Goal: Complete application form

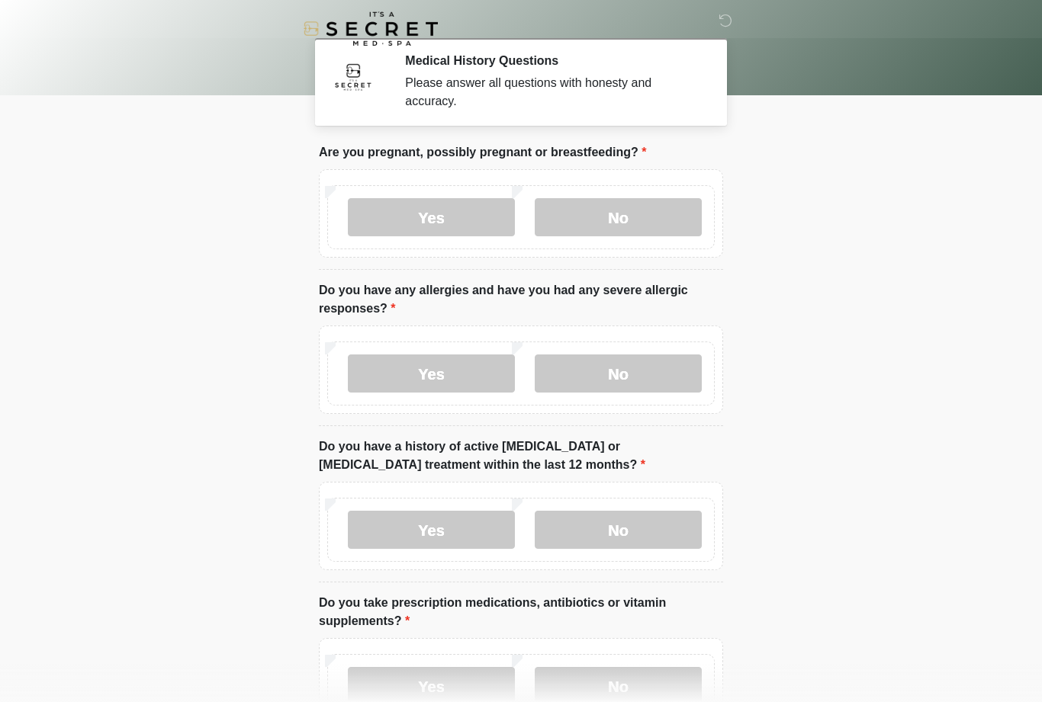
click at [650, 214] on label "No" at bounding box center [618, 217] width 167 height 38
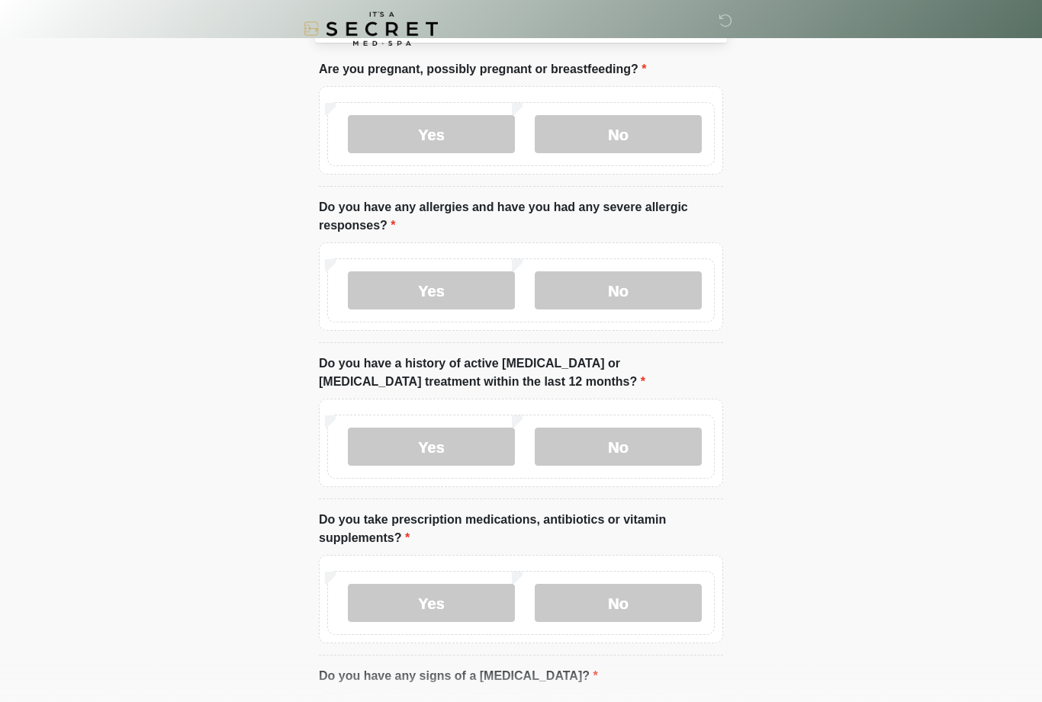
scroll to position [61, 0]
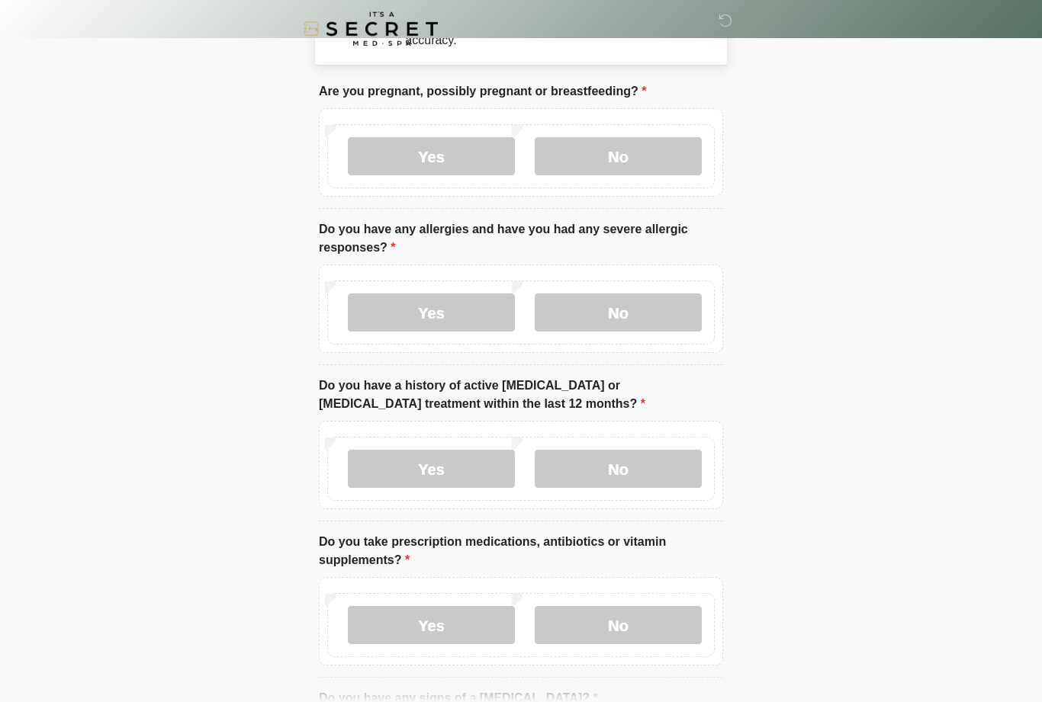
click at [699, 312] on label "No" at bounding box center [618, 313] width 167 height 38
click at [560, 313] on label "No" at bounding box center [618, 313] width 167 height 38
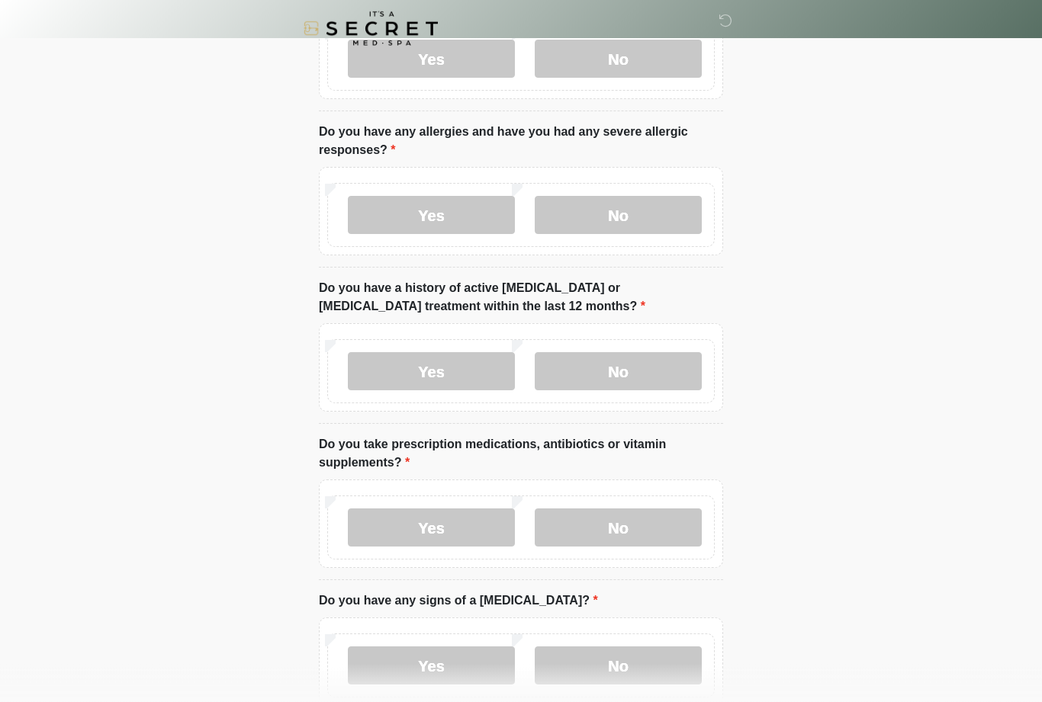
scroll to position [161, 0]
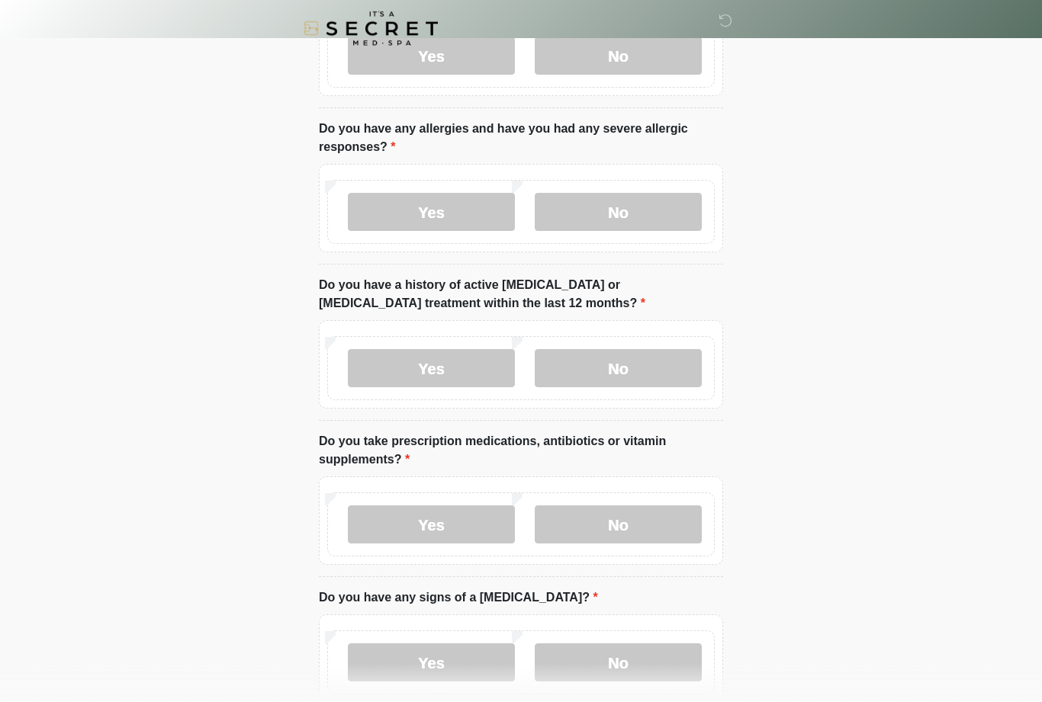
click at [684, 375] on label "No" at bounding box center [618, 369] width 167 height 38
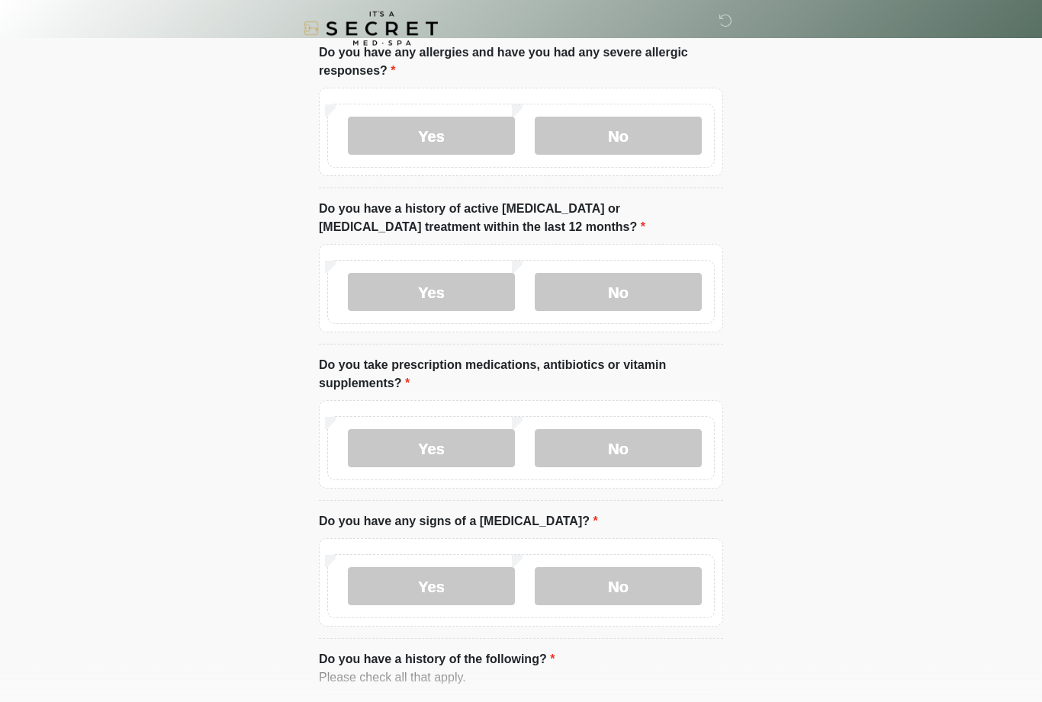
scroll to position [239, 0]
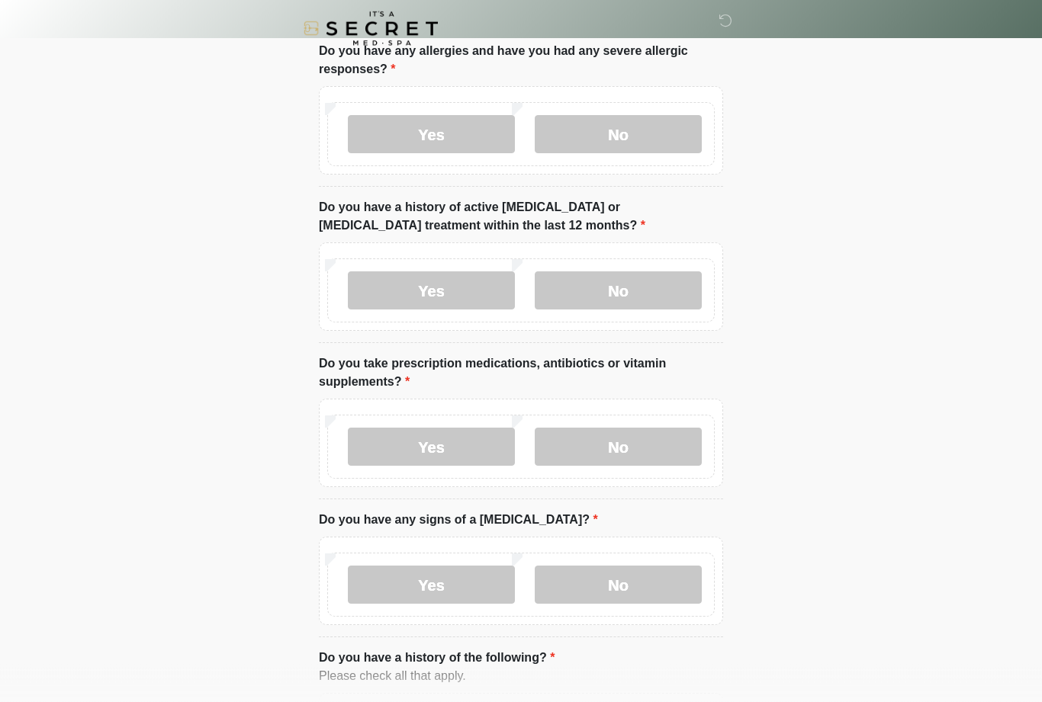
click at [693, 447] on label "No" at bounding box center [618, 448] width 167 height 38
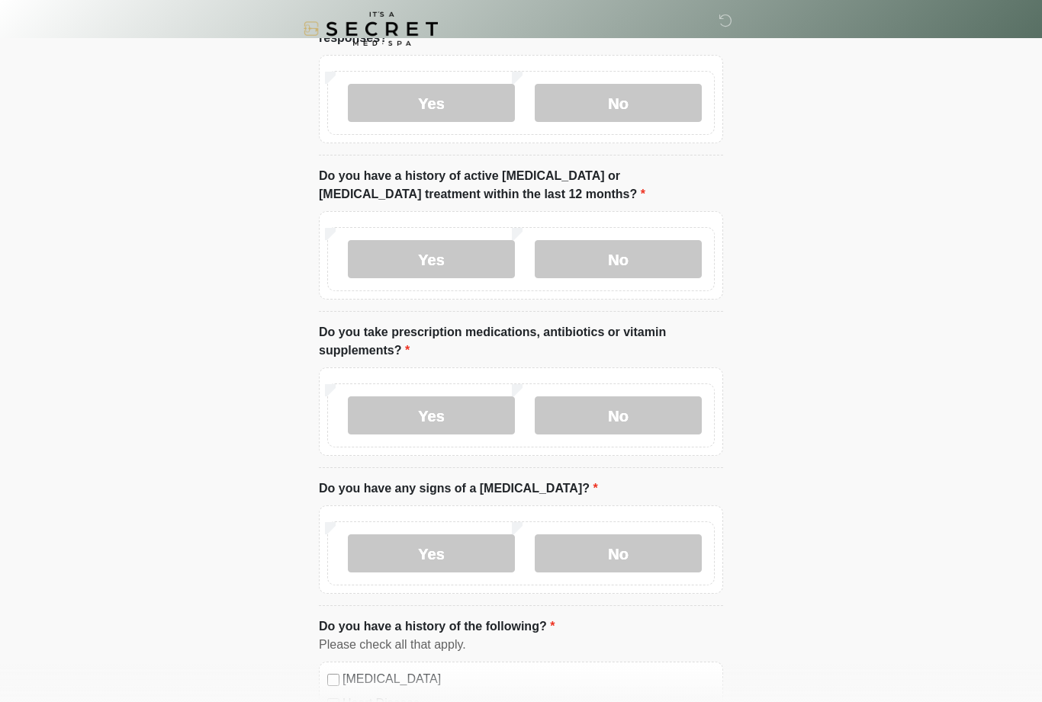
scroll to position [311, 0]
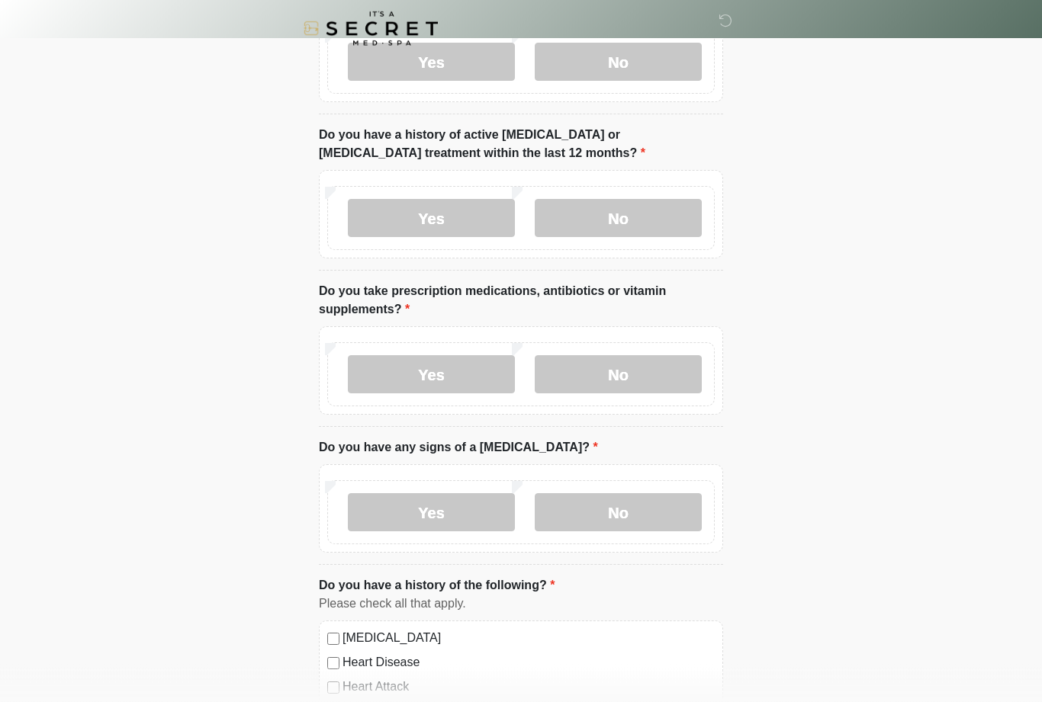
click at [683, 514] on label "No" at bounding box center [618, 513] width 167 height 38
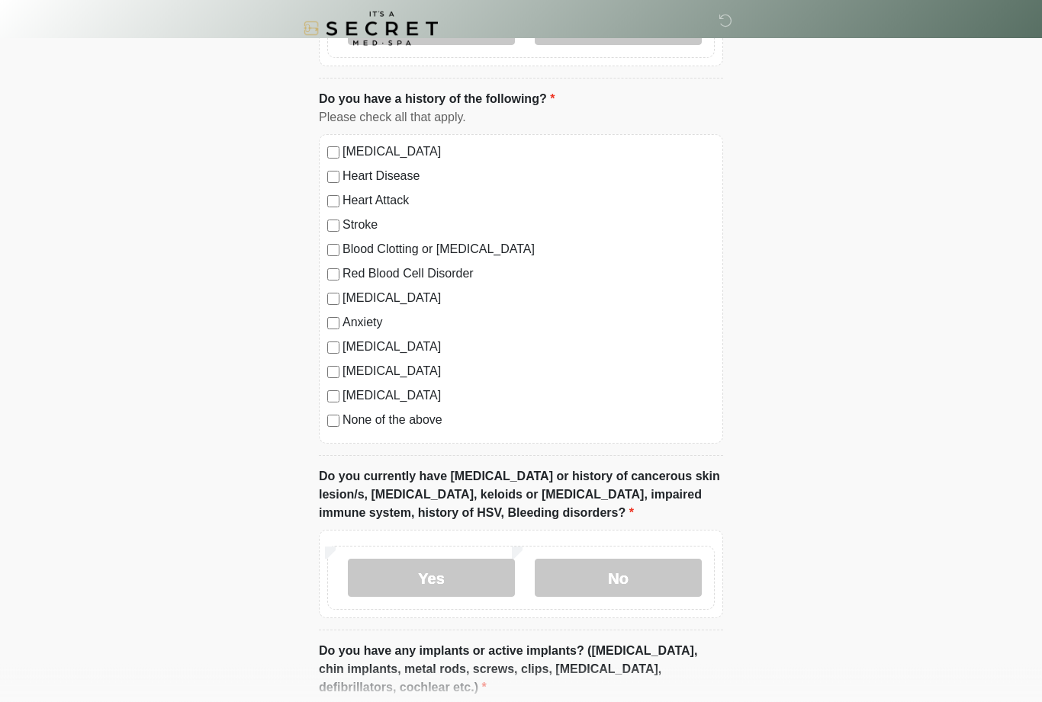
scroll to position [804, 0]
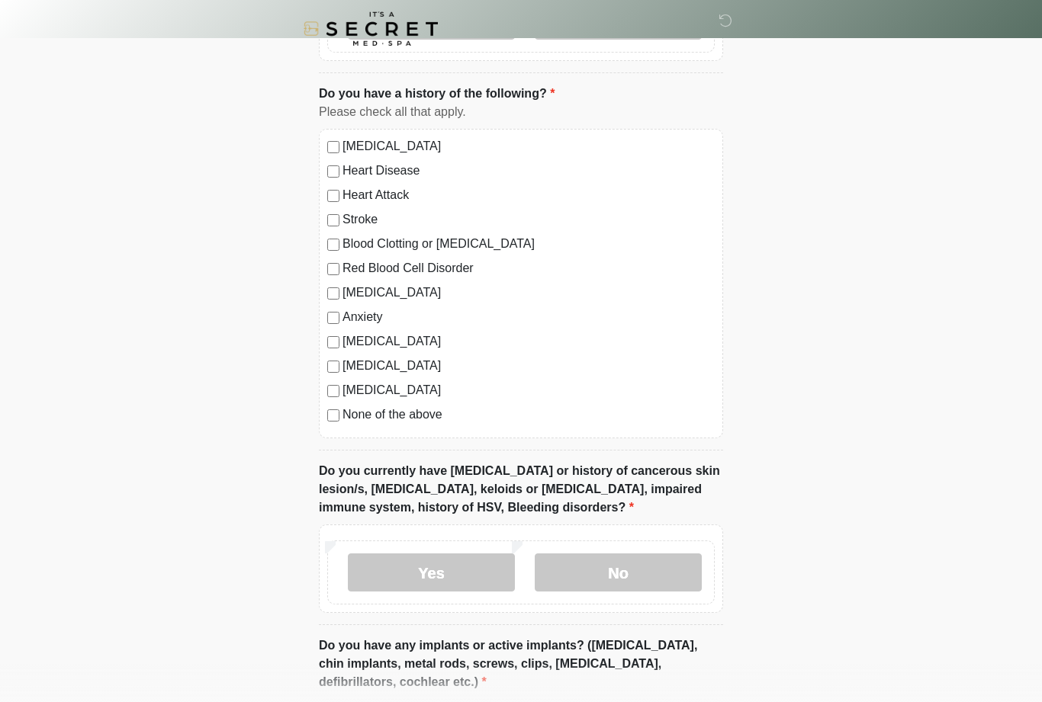
click at [673, 574] on label "No" at bounding box center [618, 573] width 167 height 38
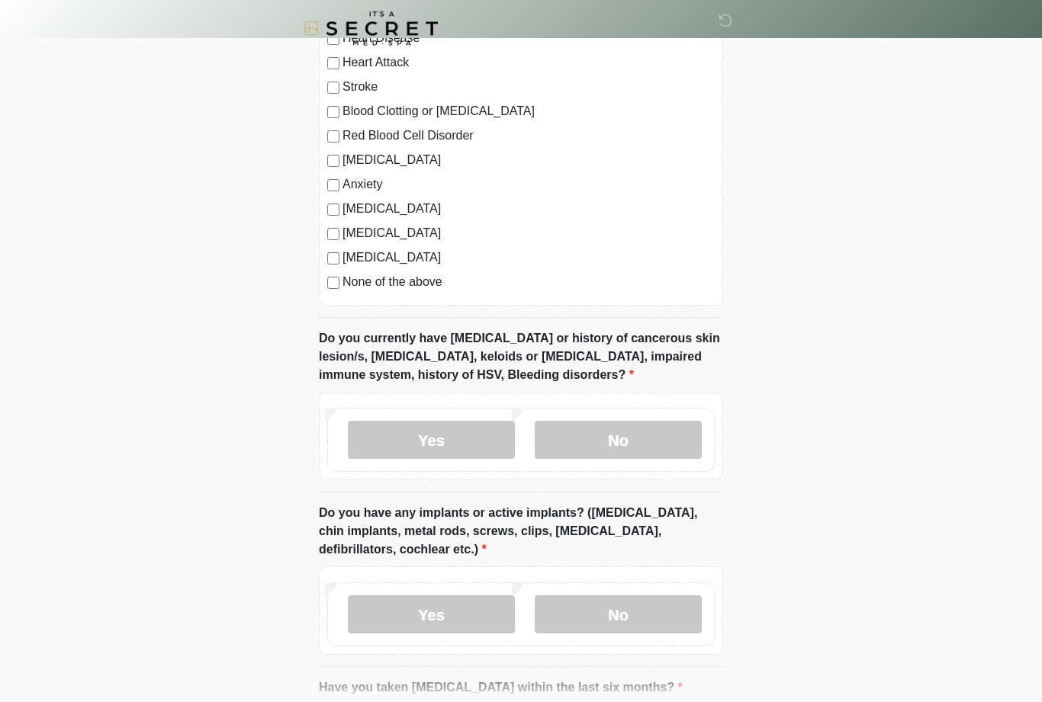
click at [667, 604] on label "No" at bounding box center [618, 615] width 167 height 38
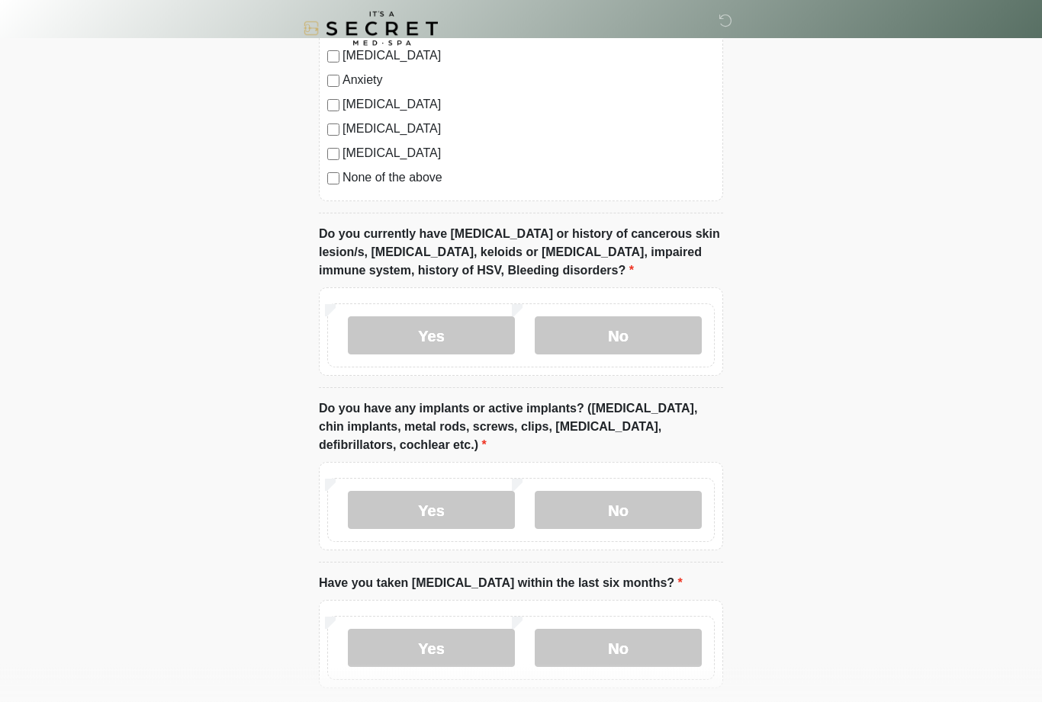
scroll to position [1043, 0]
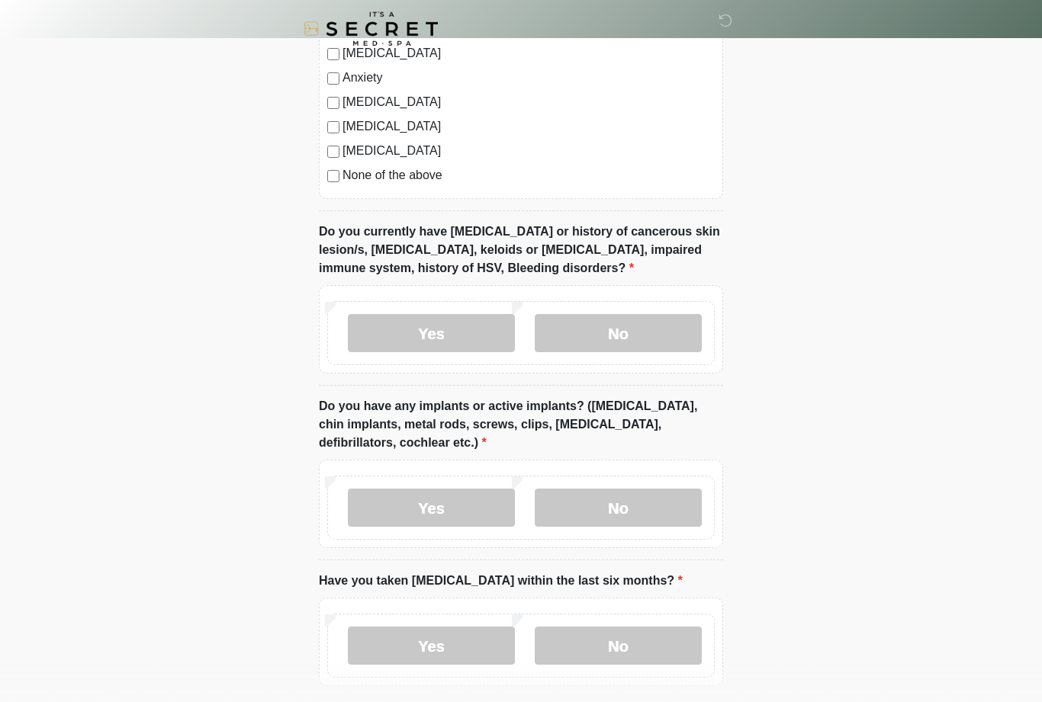
click at [597, 641] on label "No" at bounding box center [618, 646] width 167 height 38
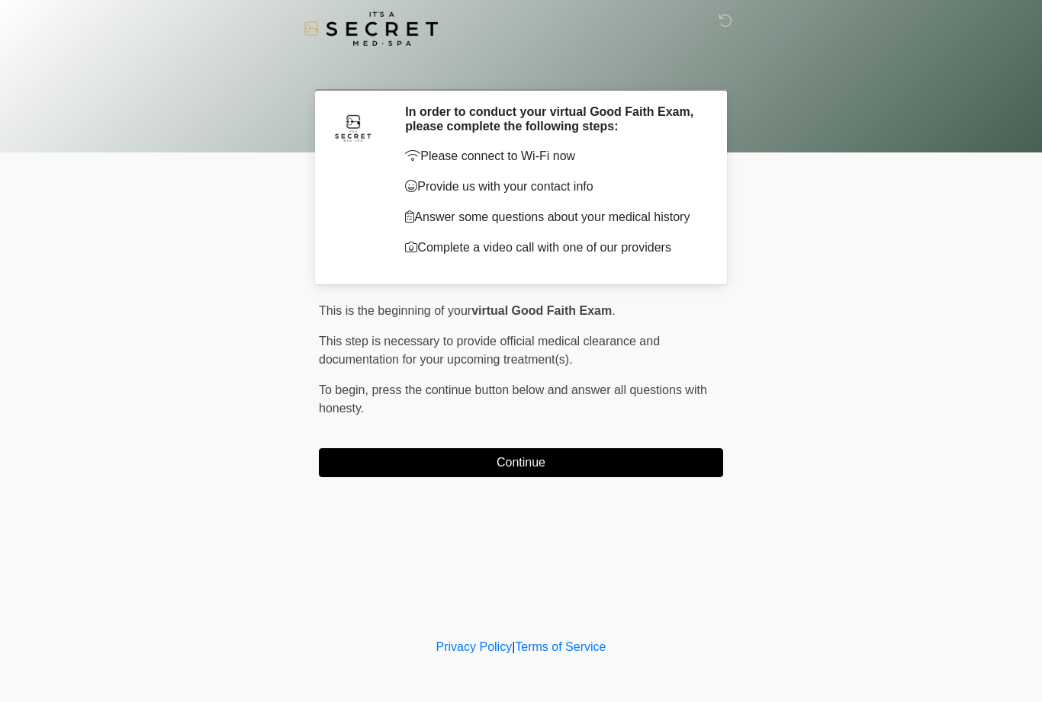
click at [592, 476] on button "Continue" at bounding box center [521, 462] width 404 height 29
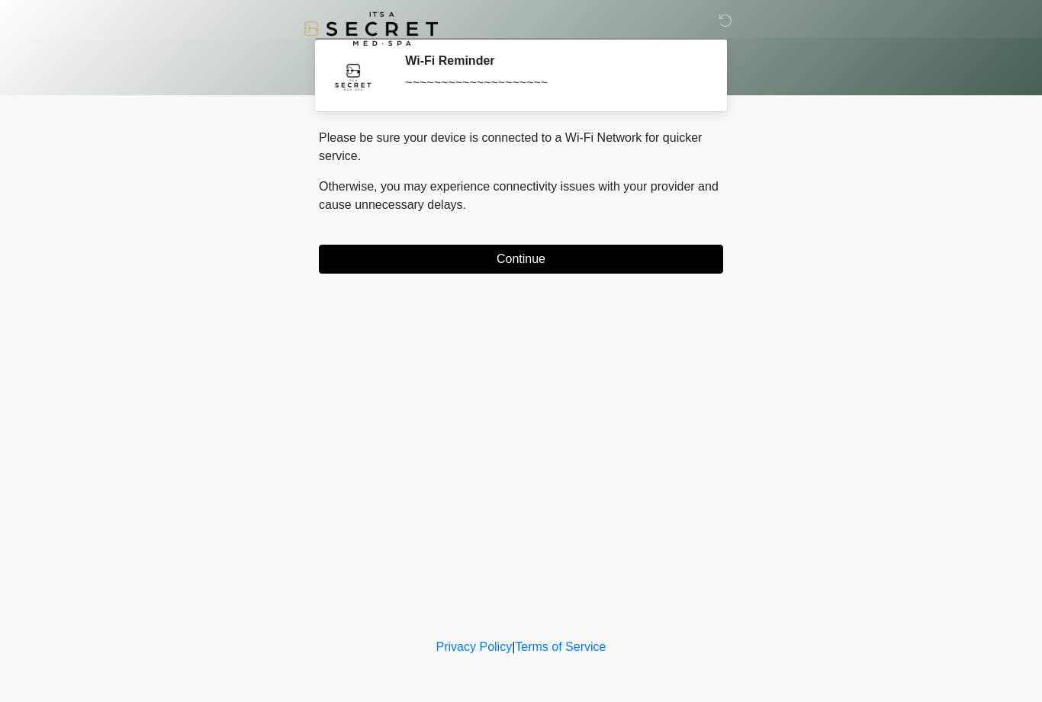
click at [670, 258] on button "Continue" at bounding box center [521, 259] width 404 height 29
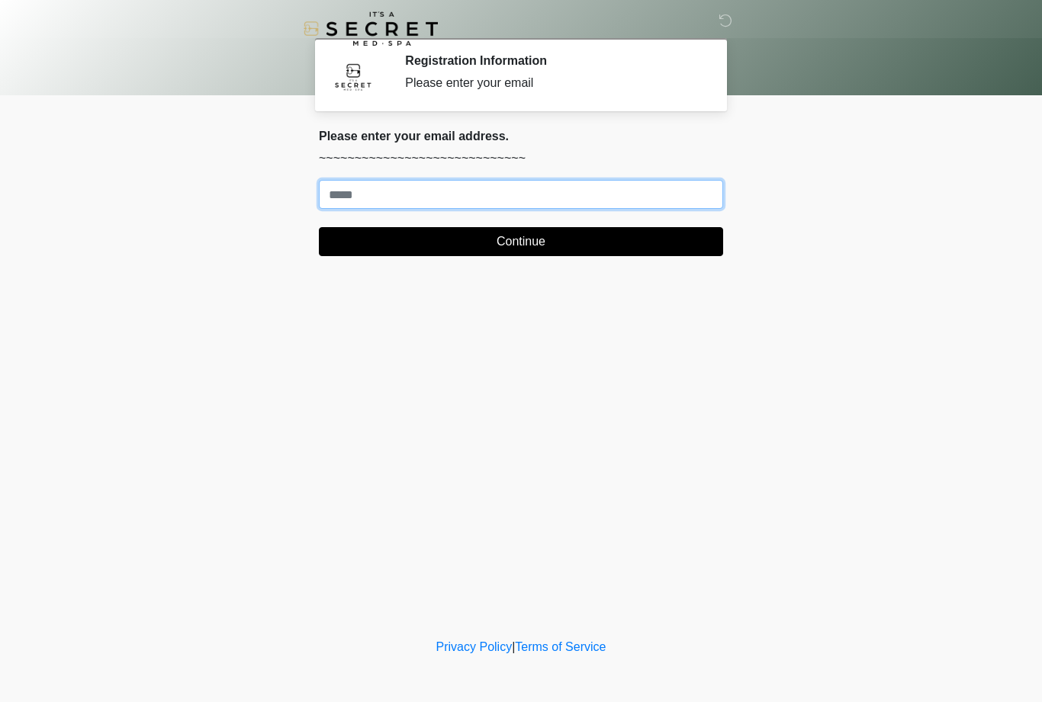
click at [660, 198] on input "Where should we email your treatment plan?" at bounding box center [521, 194] width 404 height 29
click at [860, 187] on body "‎ ‎ Registration Information Please enter your email Please connect to Wi-Fi no…" at bounding box center [521, 351] width 1042 height 702
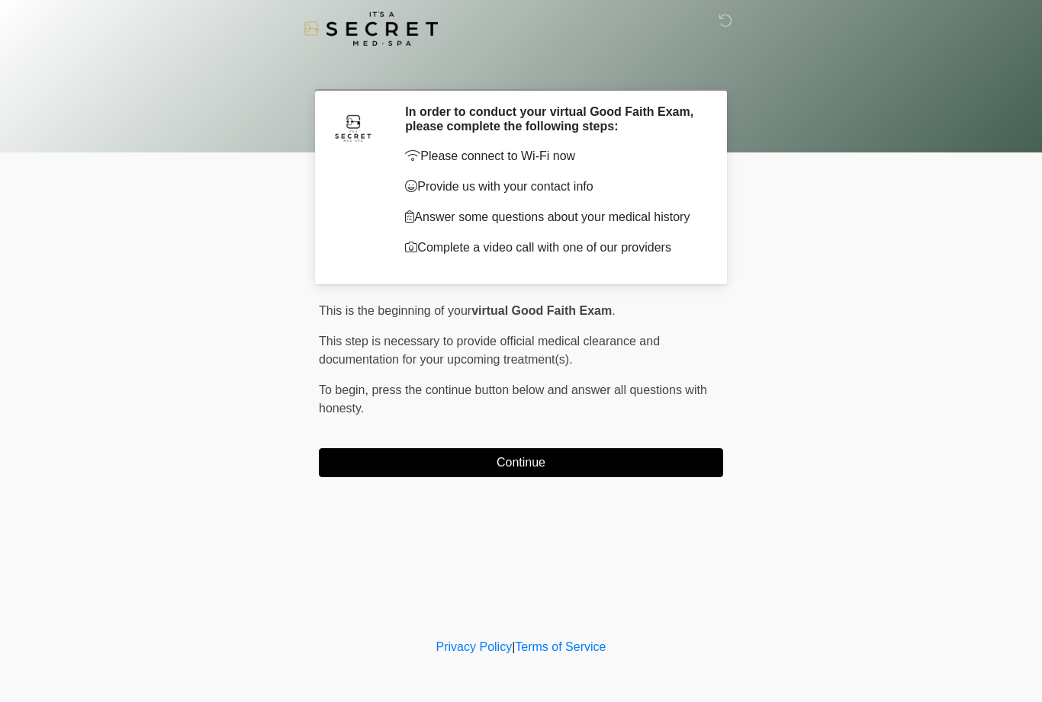
click at [588, 469] on button "Continue" at bounding box center [521, 462] width 404 height 29
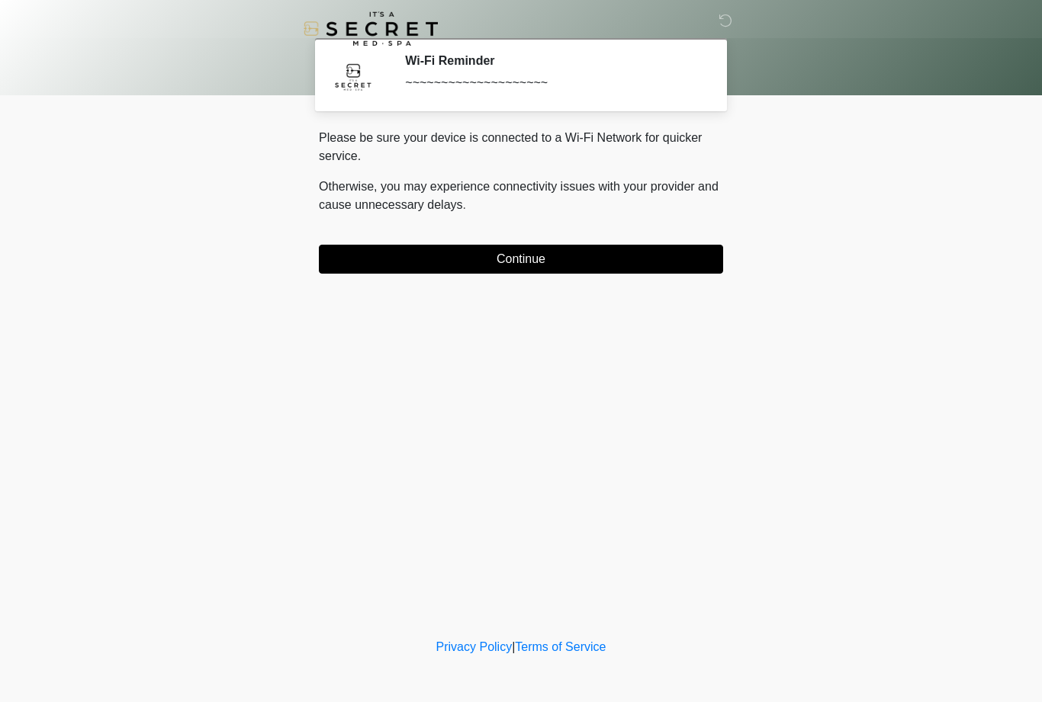
click at [600, 265] on button "Continue" at bounding box center [521, 259] width 404 height 29
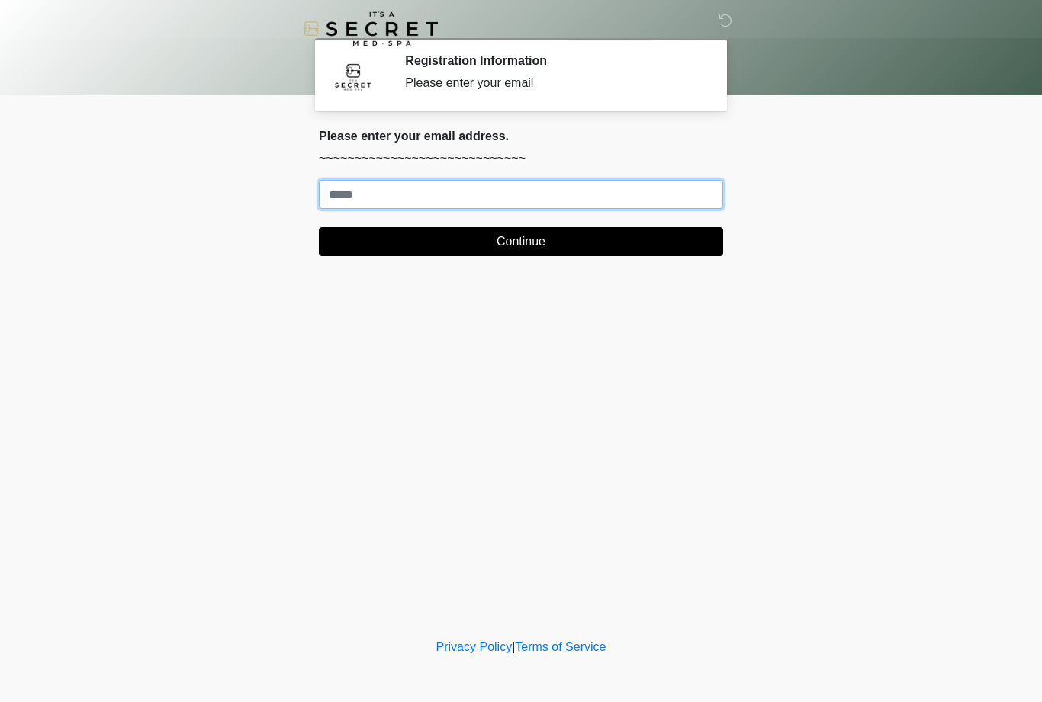
click at [511, 207] on input "Where should we email your treatment plan?" at bounding box center [521, 194] width 404 height 29
type input "**********"
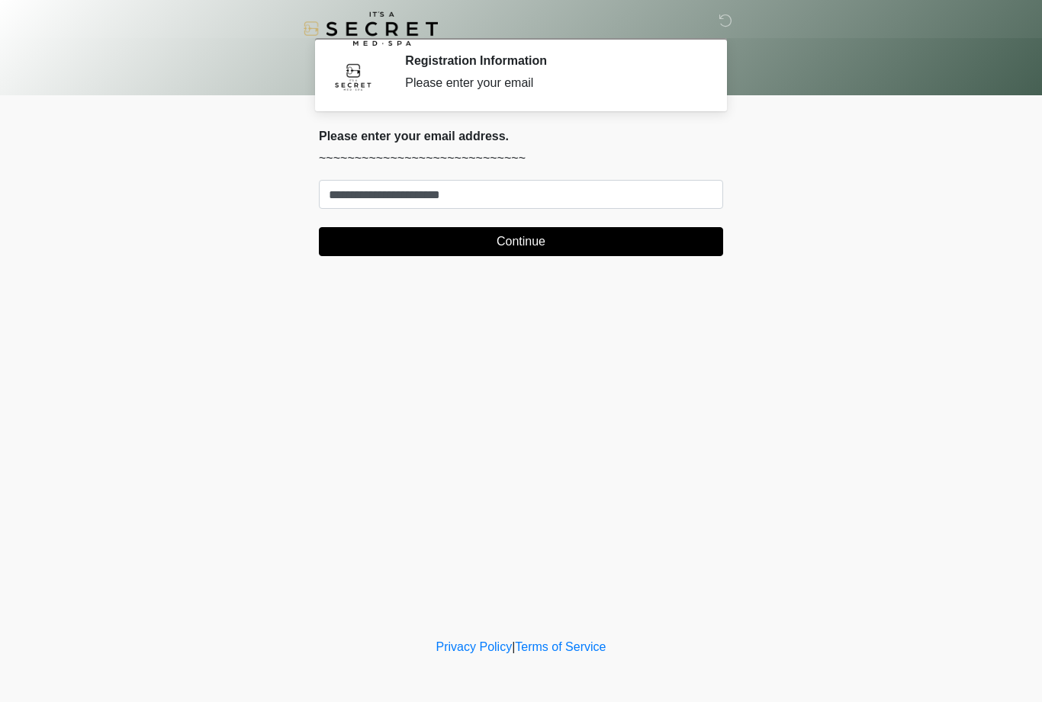
click at [587, 236] on button "Continue" at bounding box center [521, 241] width 404 height 29
